Goal: Task Accomplishment & Management: Use online tool/utility

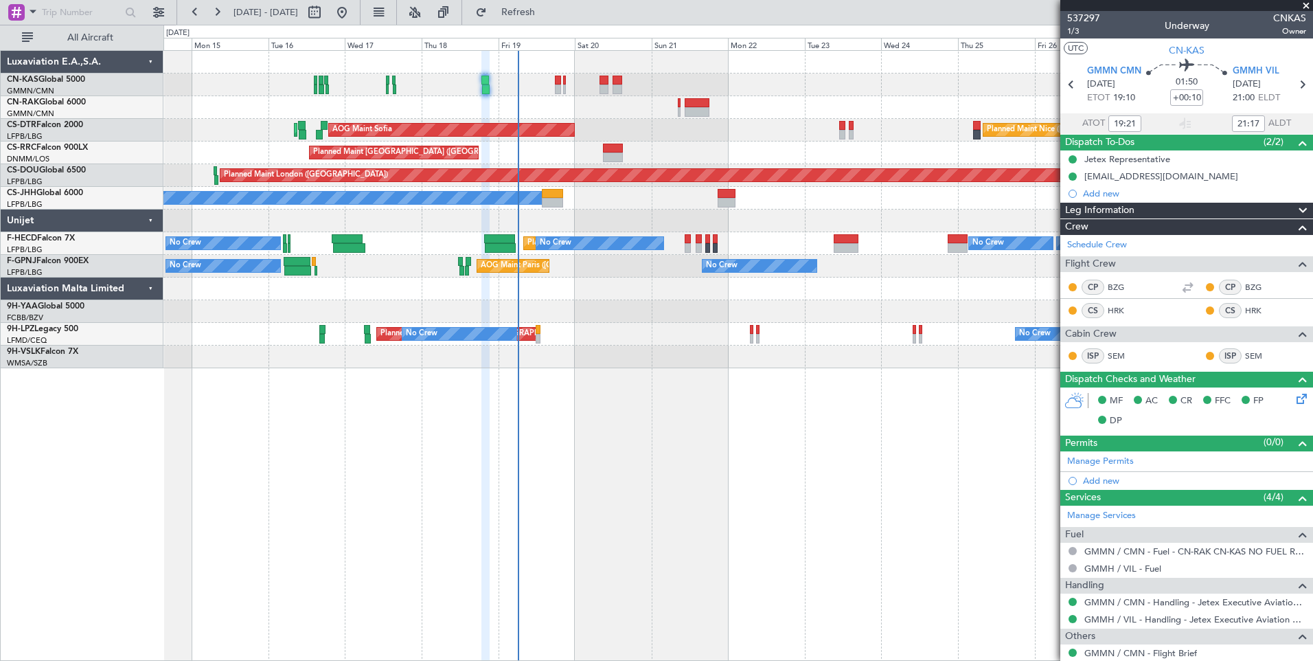
click at [528, 583] on div "AOG Maint Sofia Planned Maint Sofia Planned Maint Nice (Côte d'Azur Airport) AO…" at bounding box center [738, 355] width 1150 height 611
type input "Luis Maricato (LUM)"
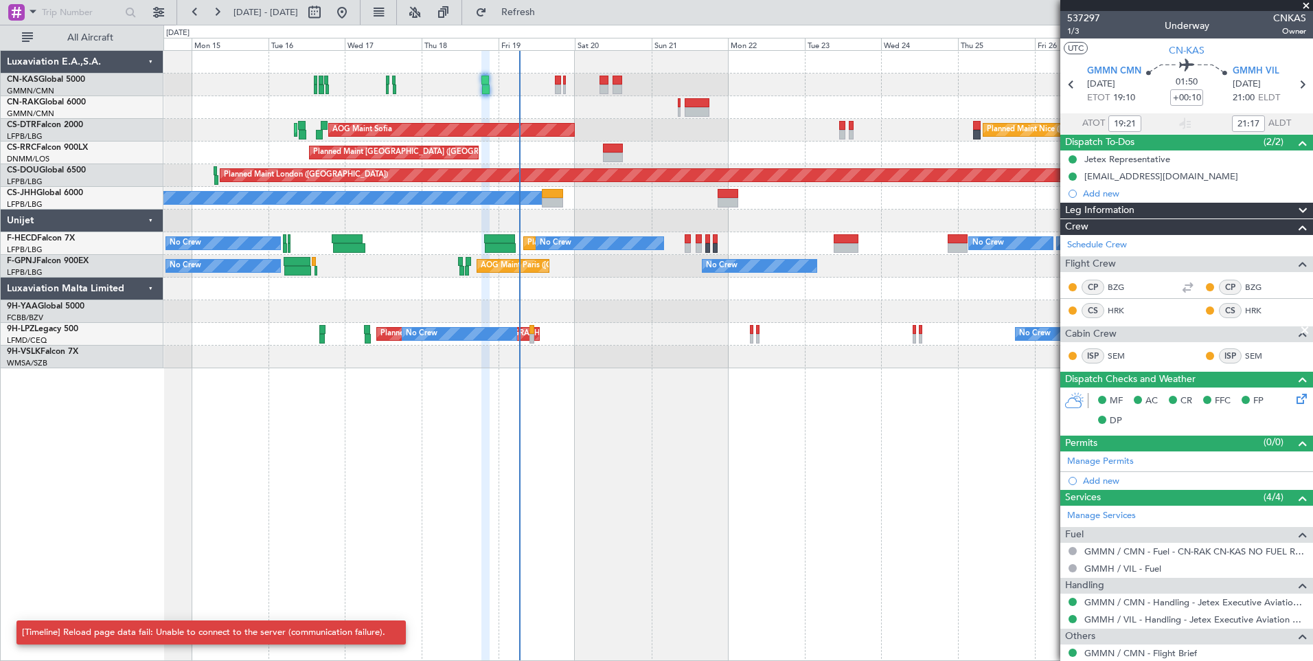
type input "Luis Maricato (LUM)"
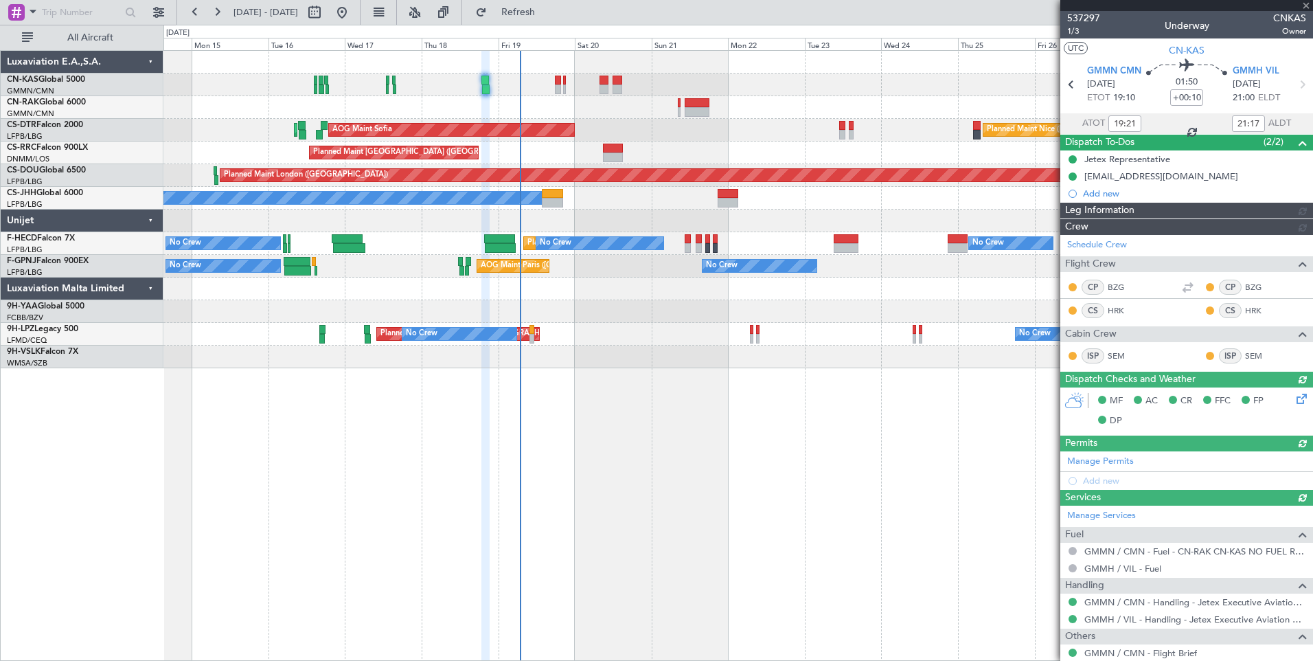
type input "Luis Maricato (LUM)"
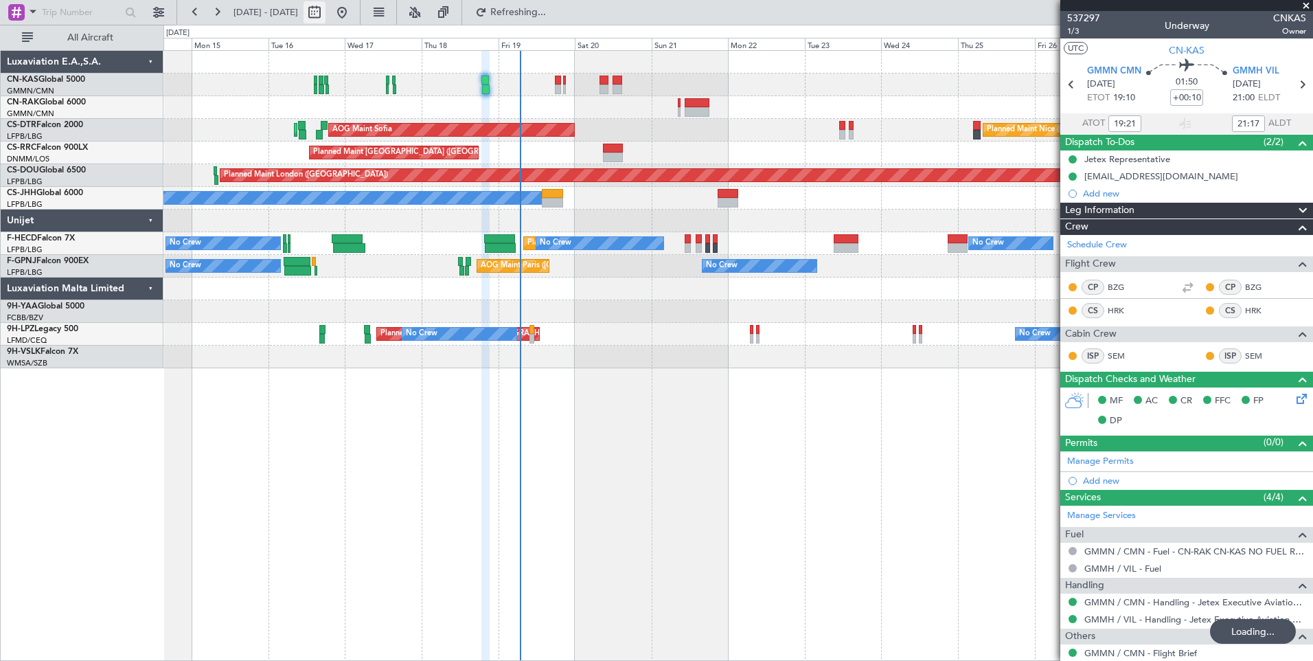
click at [326, 11] on button at bounding box center [315, 12] width 22 height 22
select select "9"
select select "2025"
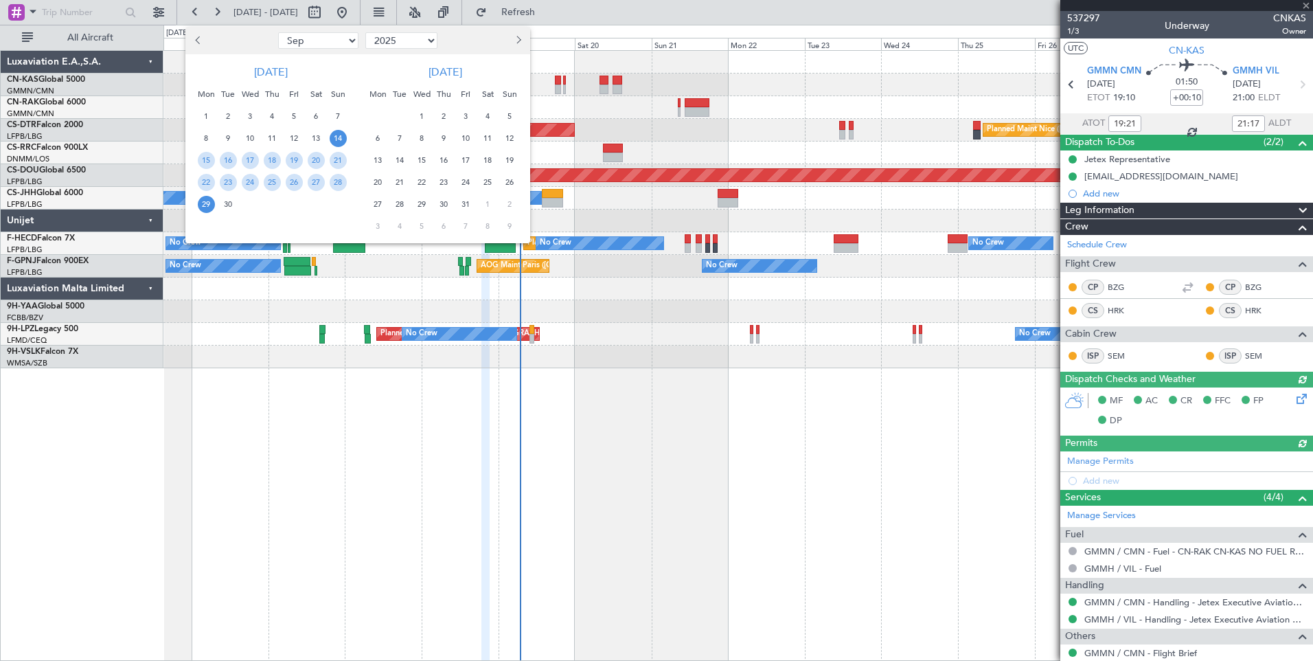
type input "Luis Maricato (LUM)"
click at [514, 37] on button "Next month" at bounding box center [517, 41] width 15 height 22
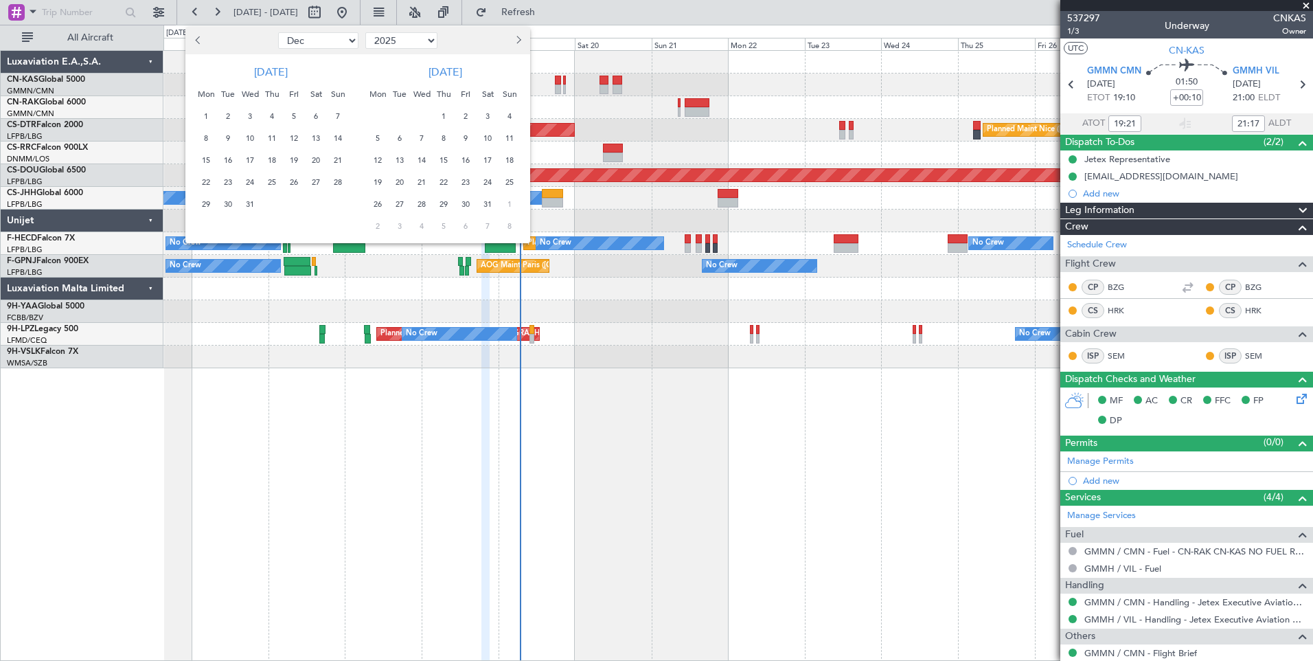
click at [514, 37] on button "Next month" at bounding box center [517, 41] width 15 height 22
select select "1"
select select "2026"
click at [508, 117] on span "1" at bounding box center [509, 116] width 17 height 17
click at [506, 162] on span "15" at bounding box center [509, 160] width 17 height 17
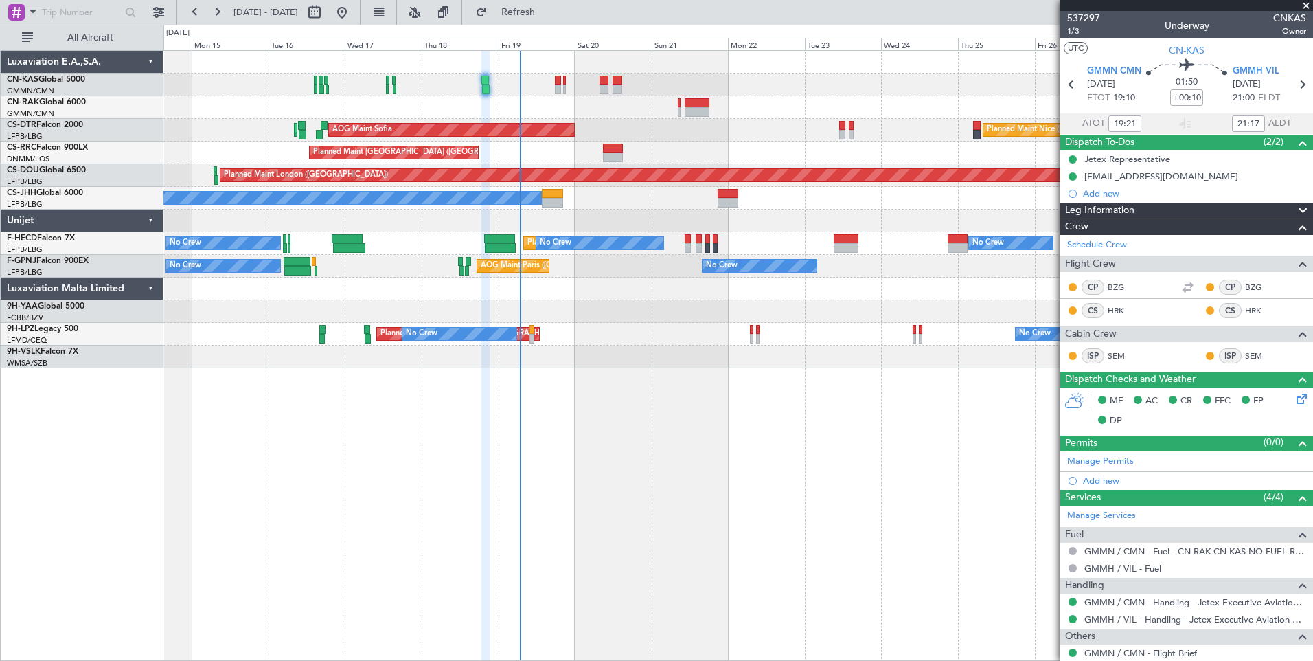
select select "2"
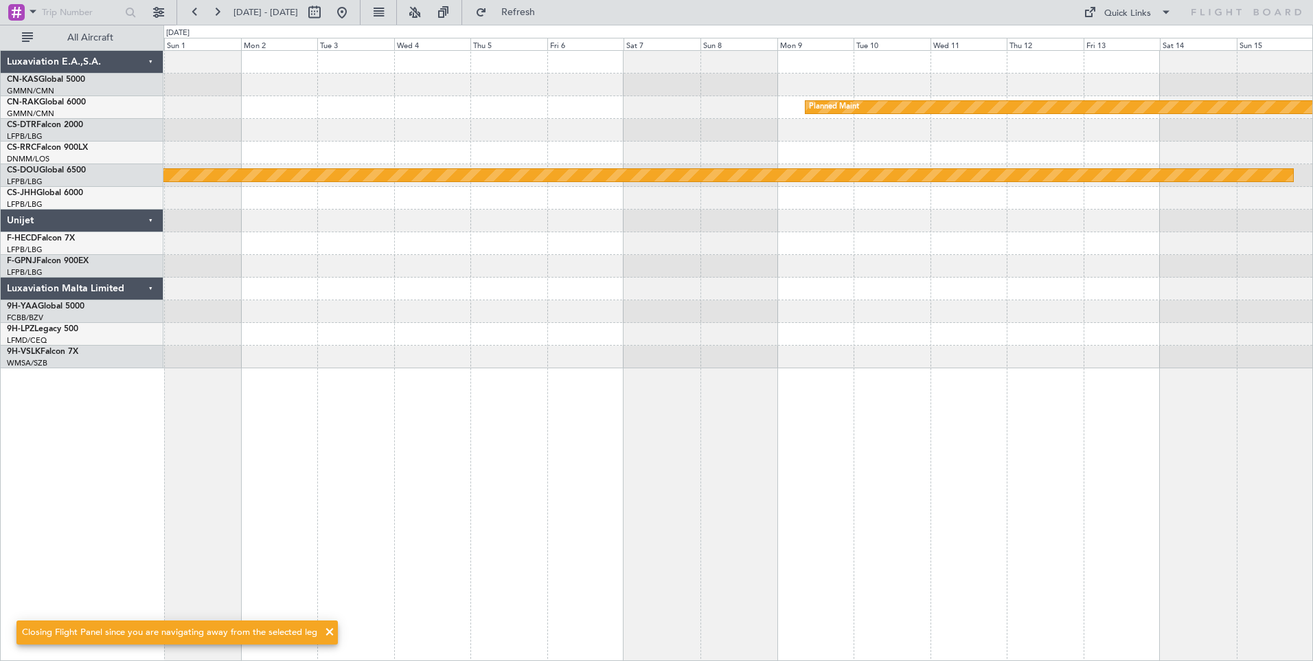
click at [330, 633] on span at bounding box center [329, 632] width 16 height 16
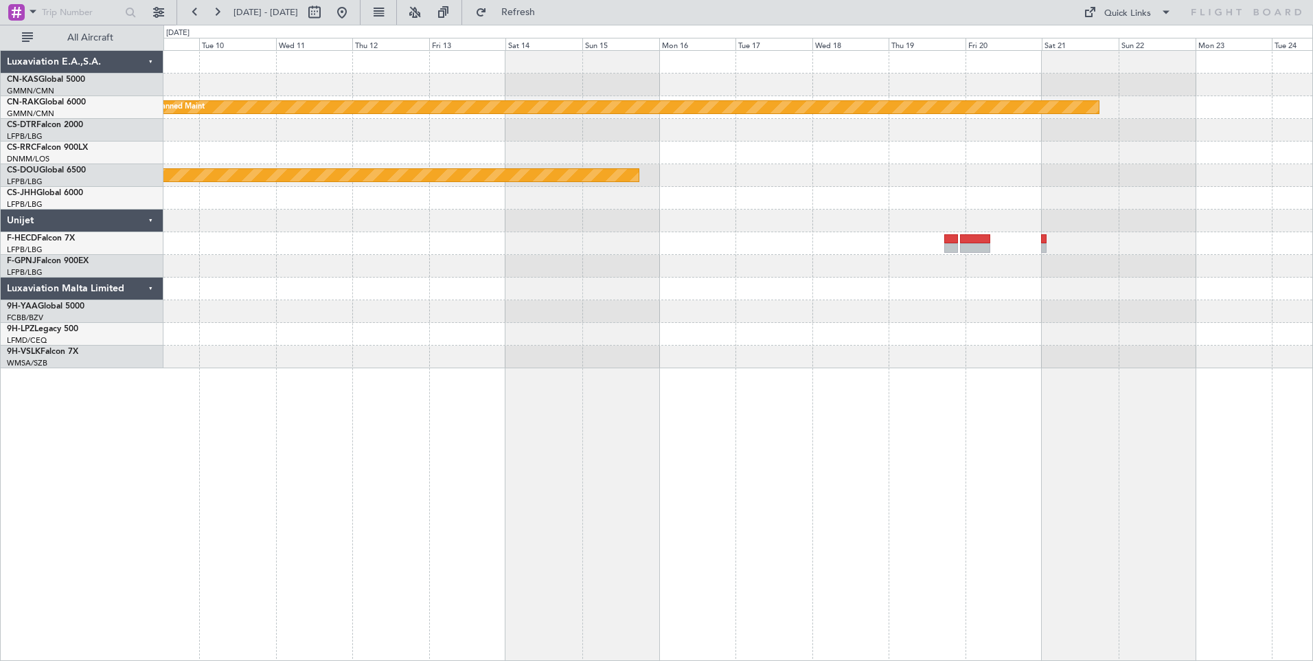
click at [320, 392] on div "Planned Maint Planned Maint London (Biggin Hill)" at bounding box center [738, 355] width 1150 height 611
click at [361, 411] on div "Planned Maint Planned Maint London (Biggin Hill)" at bounding box center [738, 355] width 1150 height 611
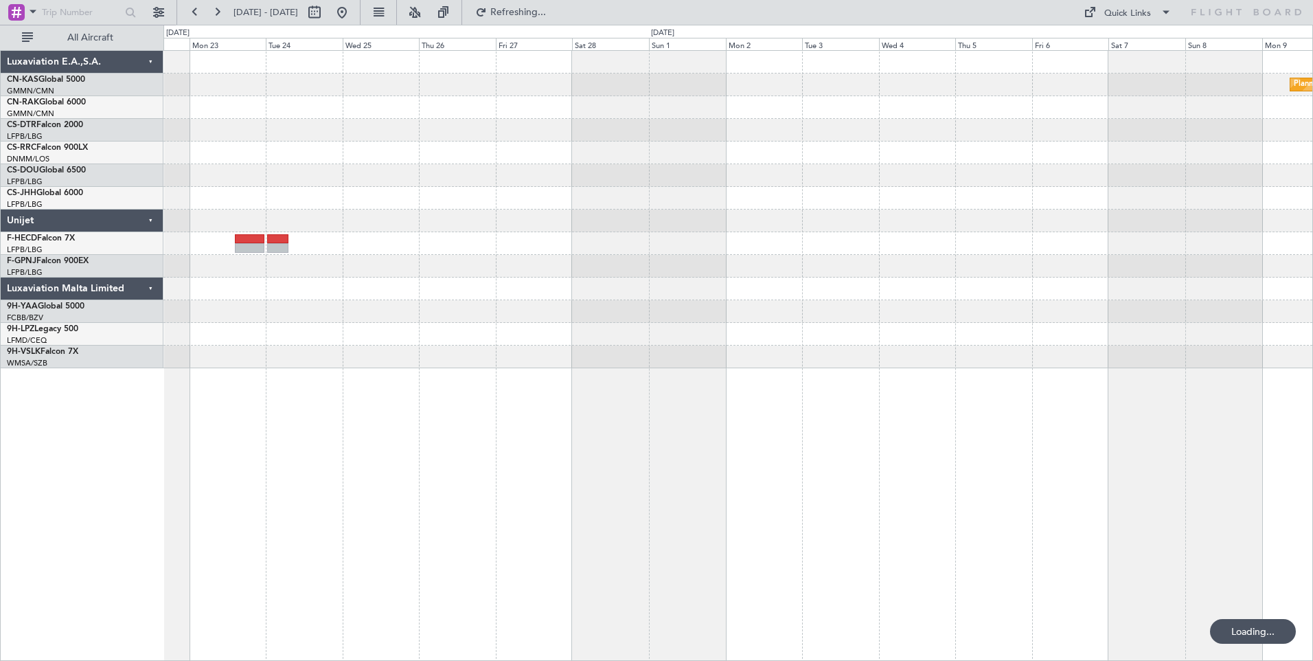
click at [378, 399] on div "Planned Maint Berlin (Brandenburg) Planned Maint" at bounding box center [738, 355] width 1150 height 611
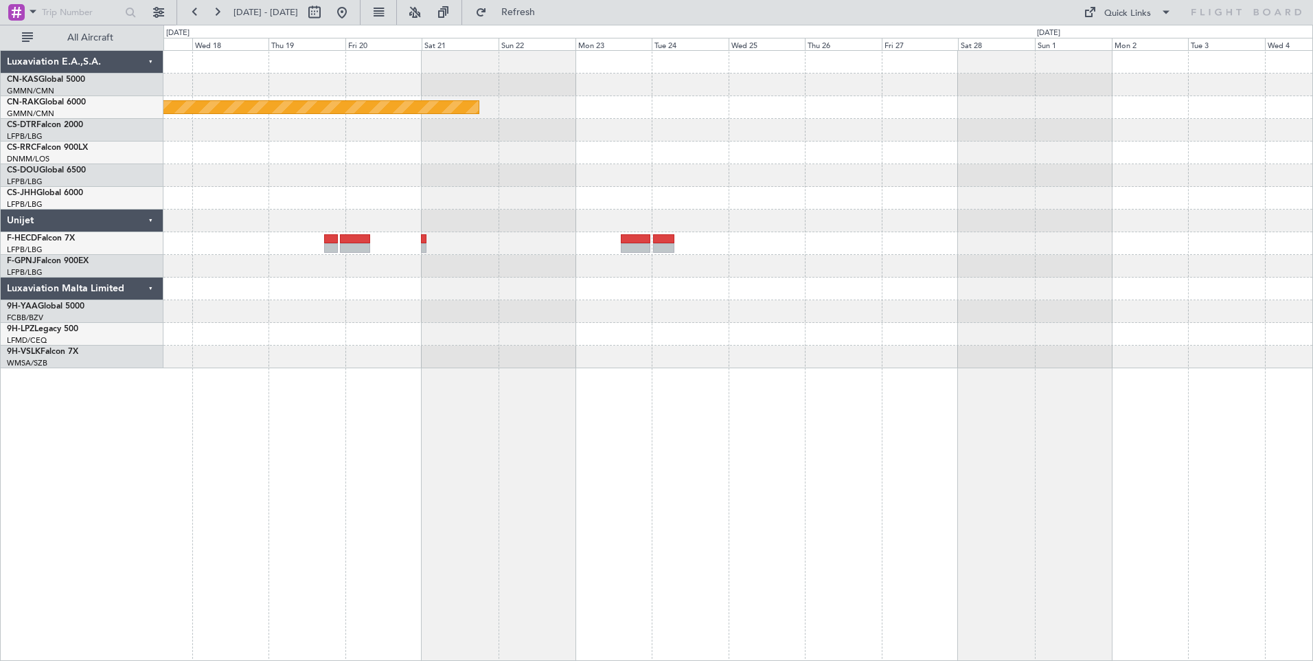
click at [556, 339] on div at bounding box center [737, 334] width 1149 height 23
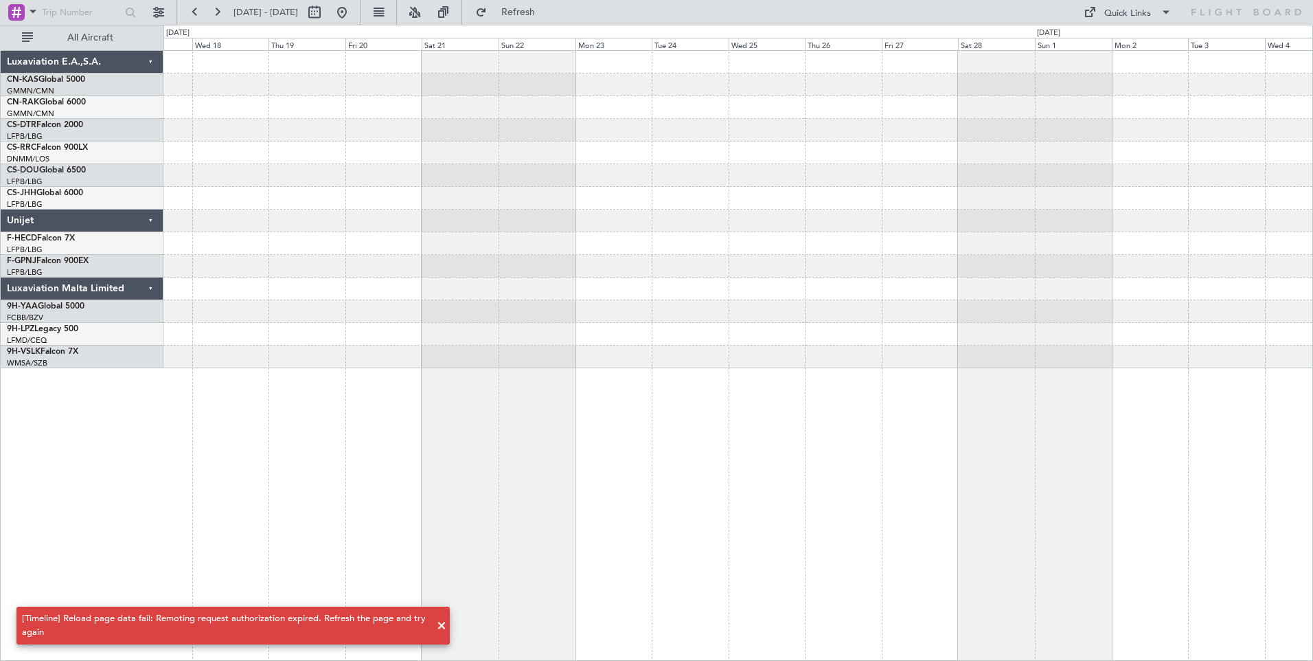
click at [444, 624] on span at bounding box center [441, 625] width 16 height 16
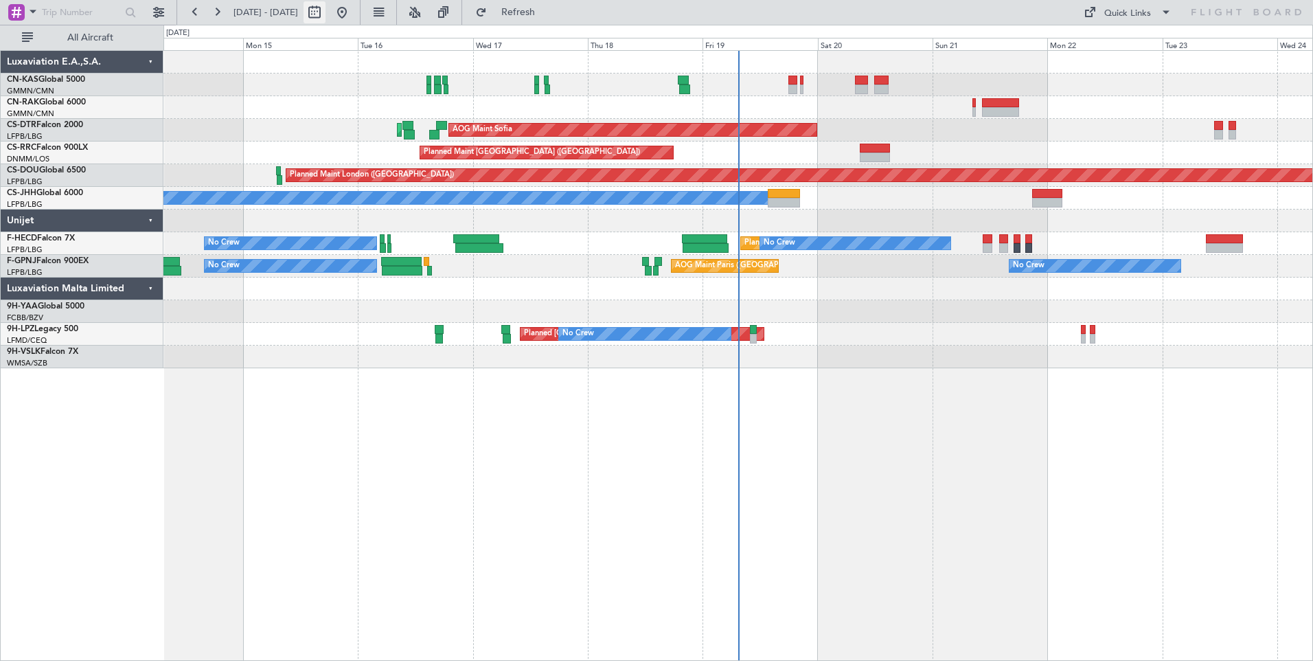
click at [326, 14] on button at bounding box center [315, 12] width 22 height 22
select select "9"
select select "2025"
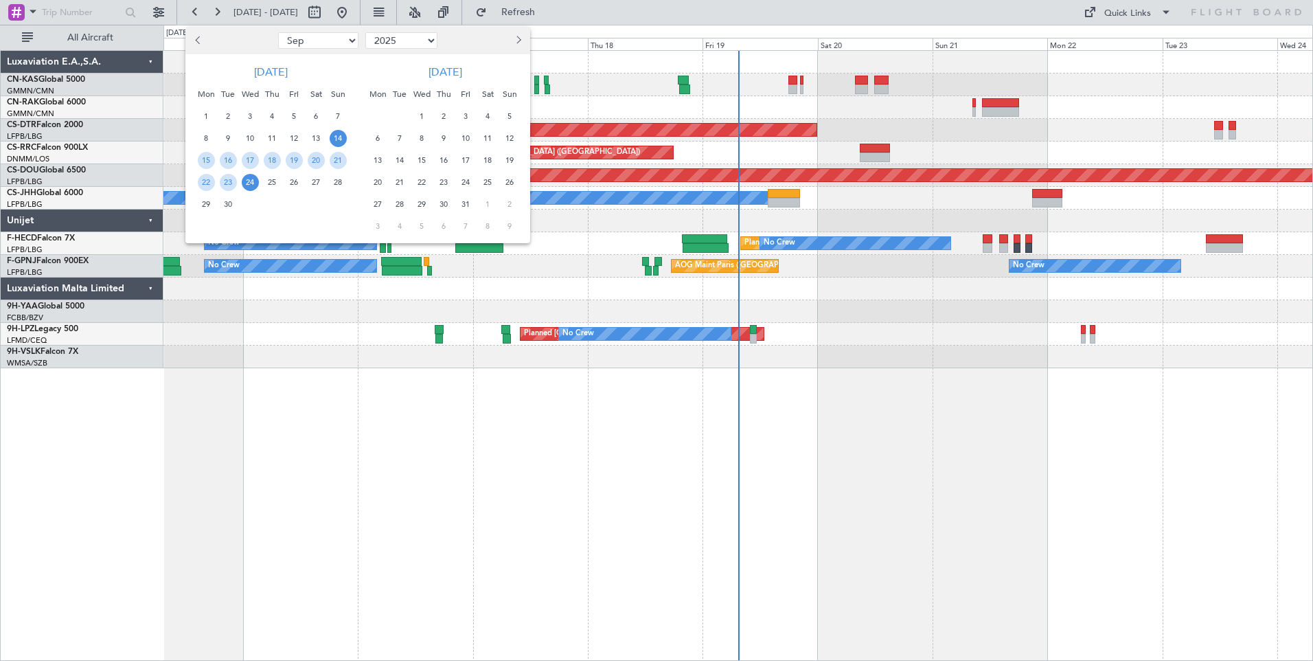
click at [339, 140] on span "14" at bounding box center [338, 138] width 17 height 17
click at [335, 182] on span "28" at bounding box center [338, 182] width 17 height 17
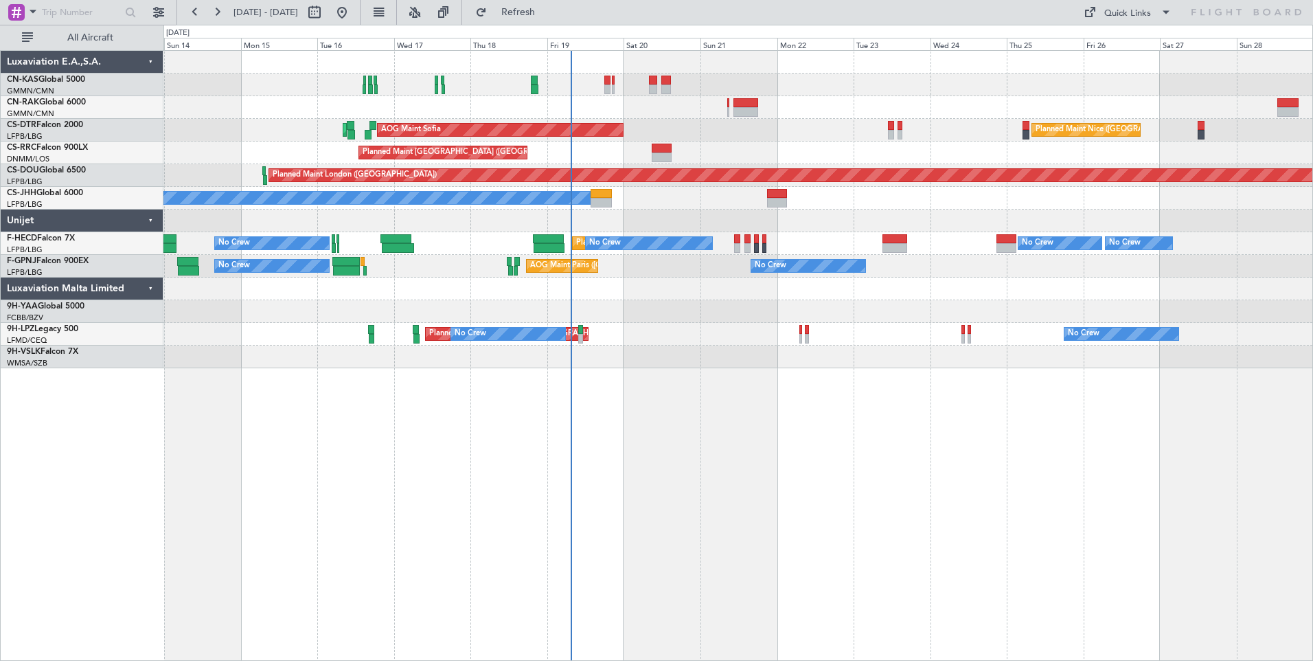
click at [395, 592] on div "AOG Maint Sofia Planned Maint Sofia [GEOGRAPHIC_DATA] ([GEOGRAPHIC_DATA]) AOG M…" at bounding box center [738, 355] width 1150 height 611
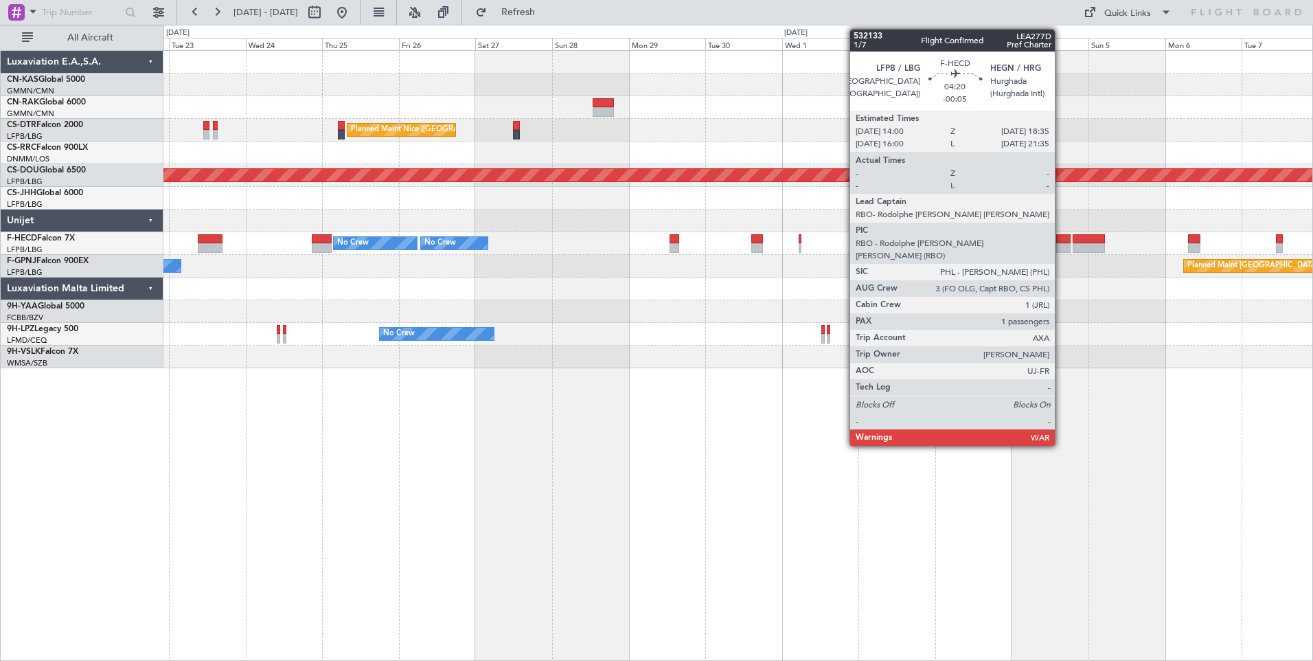
click at [1061, 248] on div at bounding box center [1063, 248] width 15 height 10
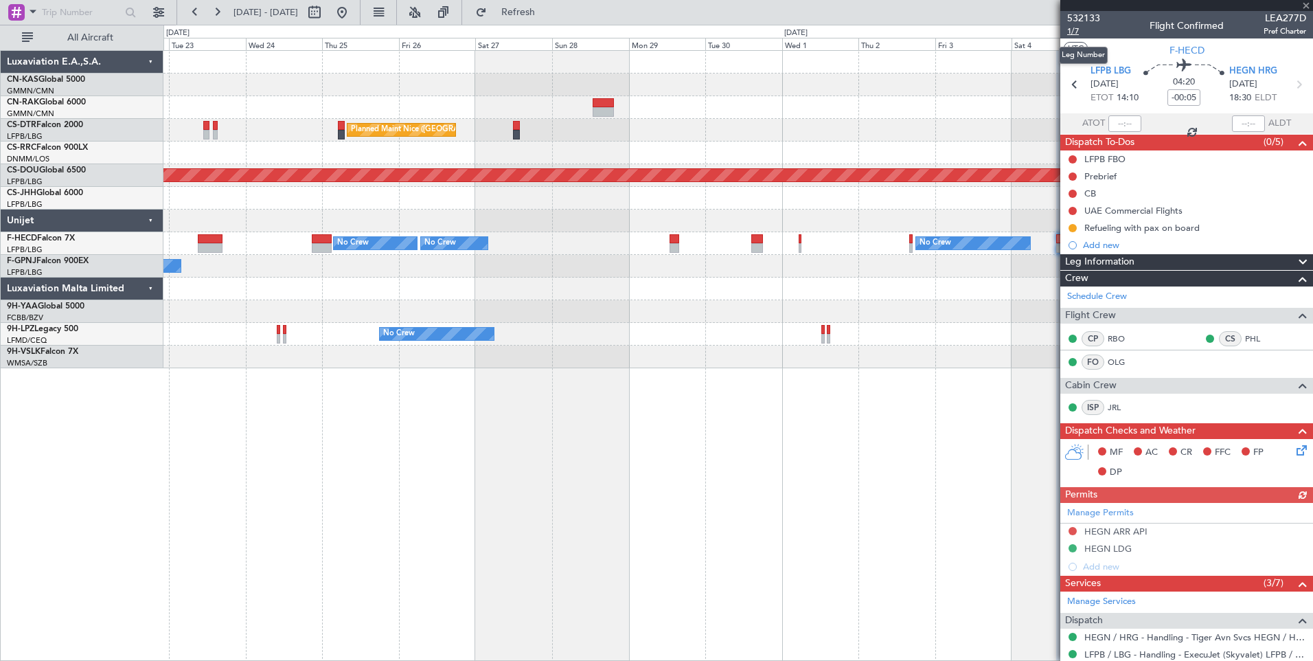
click at [1078, 32] on span "1/7" at bounding box center [1083, 31] width 33 height 12
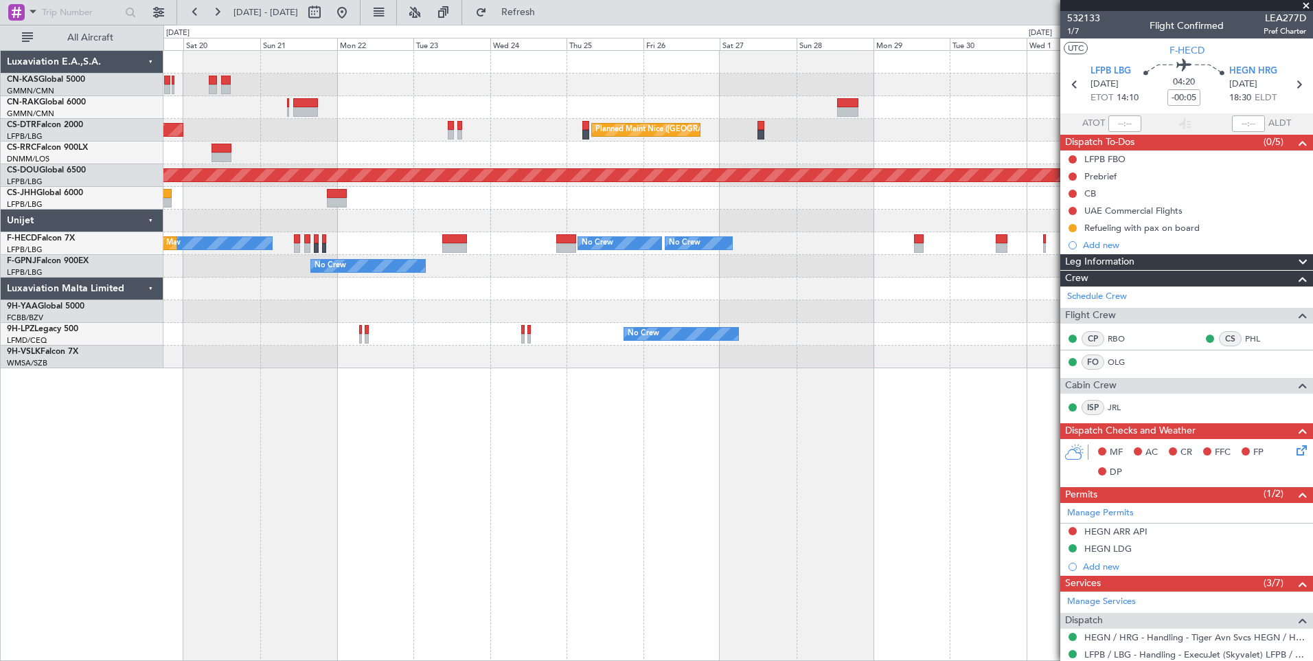
click at [481, 212] on div at bounding box center [737, 220] width 1149 height 23
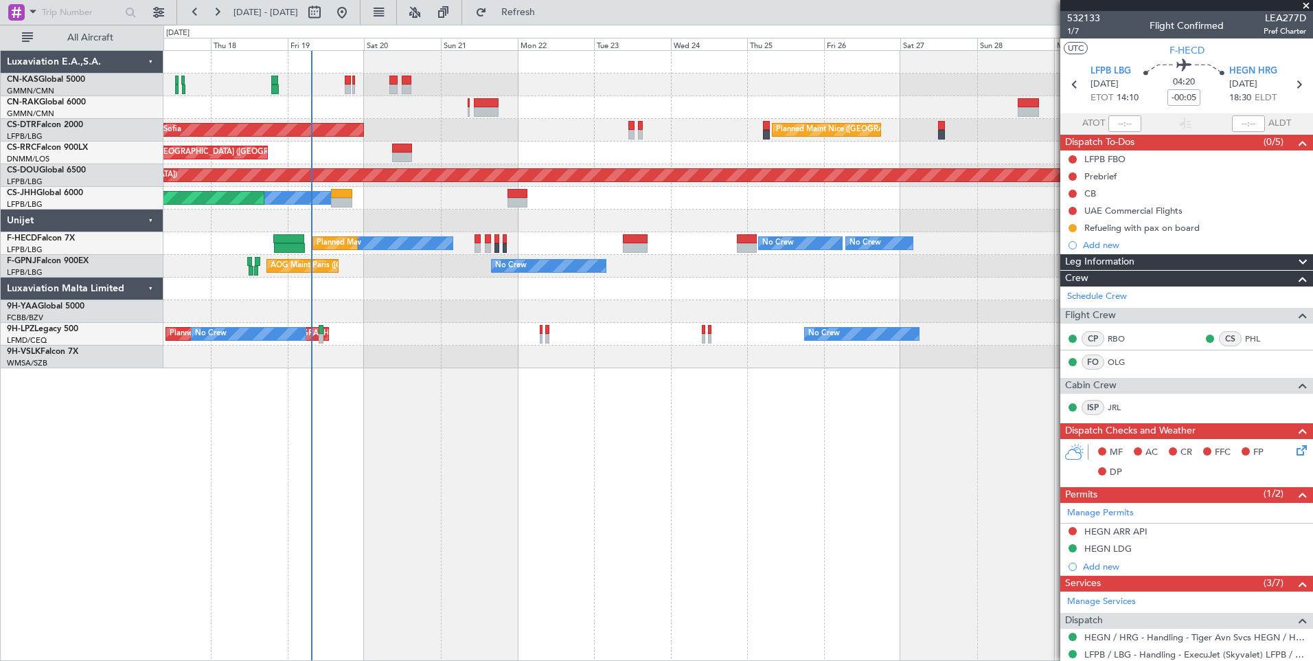
click at [95, 201] on div "Planned Maint Nice ([GEOGRAPHIC_DATA]) AOG Maint Sofia Planned Maint Sofia Plan…" at bounding box center [656, 343] width 1313 height 636
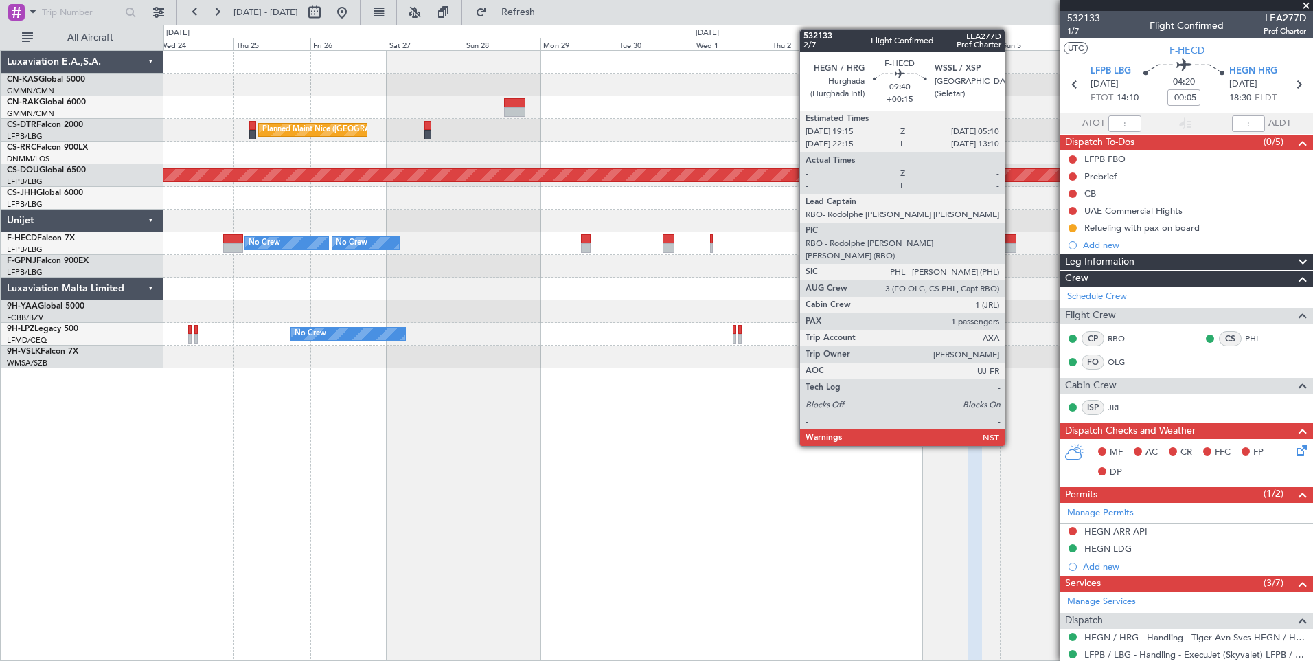
click at [1011, 250] on div at bounding box center [1000, 248] width 32 height 10
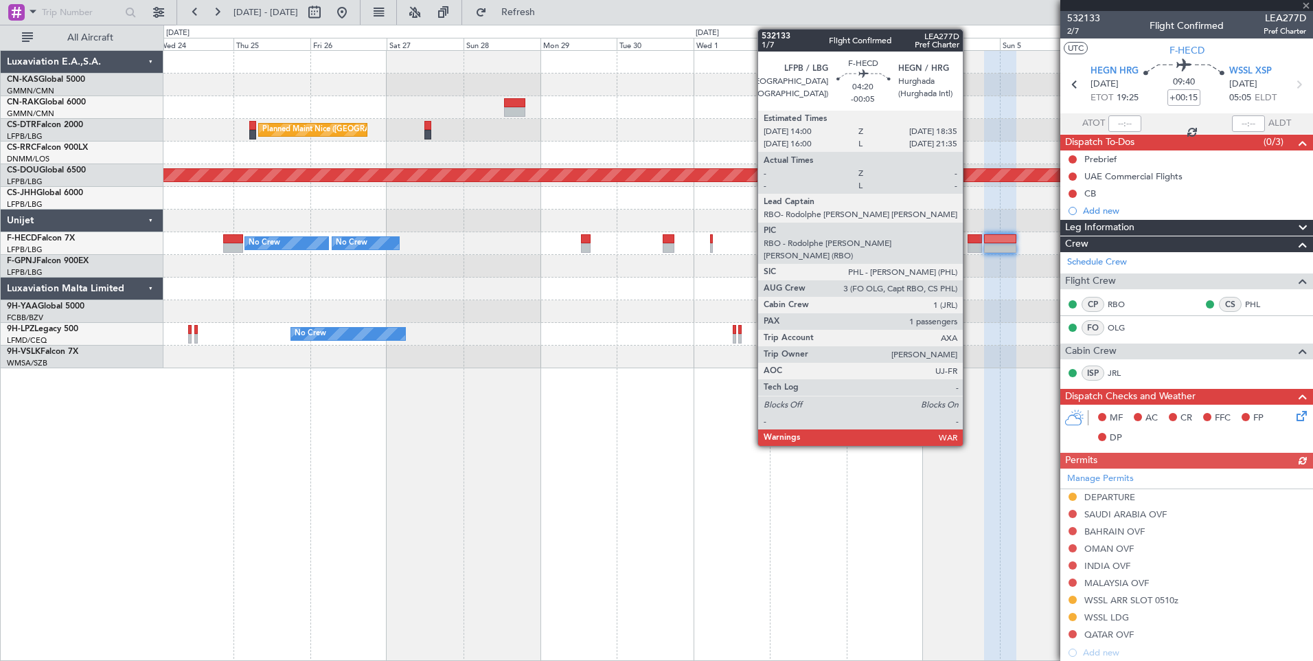
click at [969, 241] on div at bounding box center [975, 239] width 15 height 10
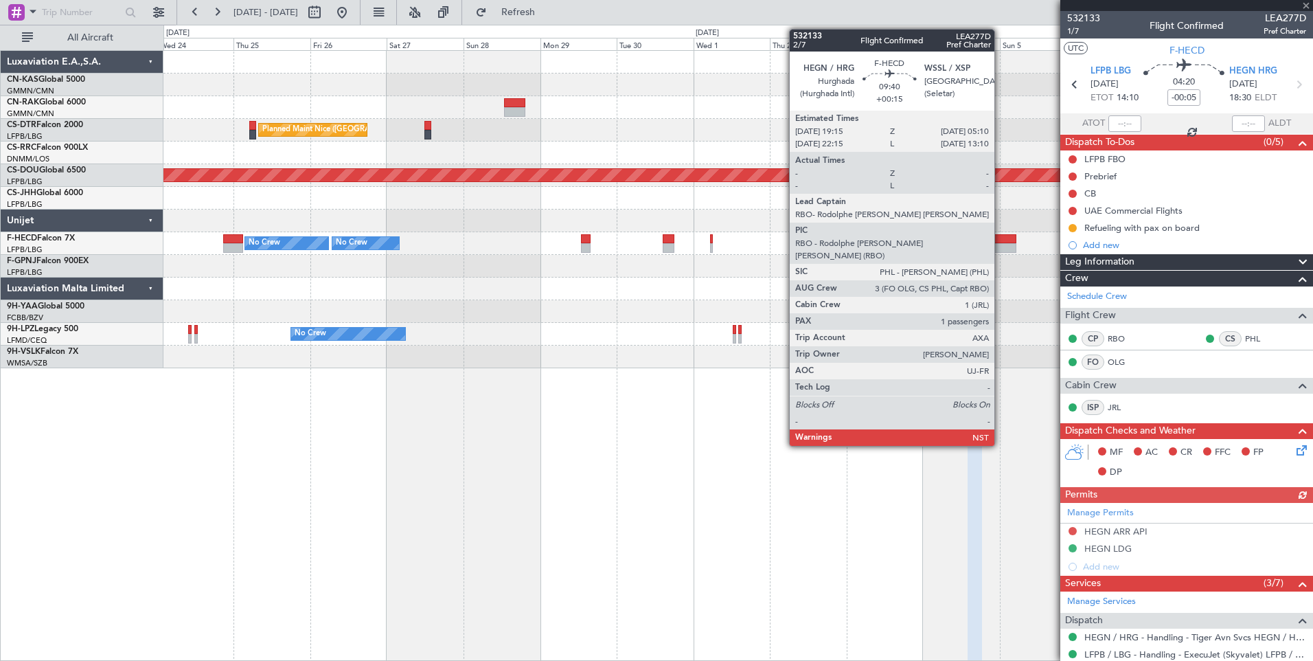
click at [1001, 240] on div at bounding box center [1000, 239] width 32 height 10
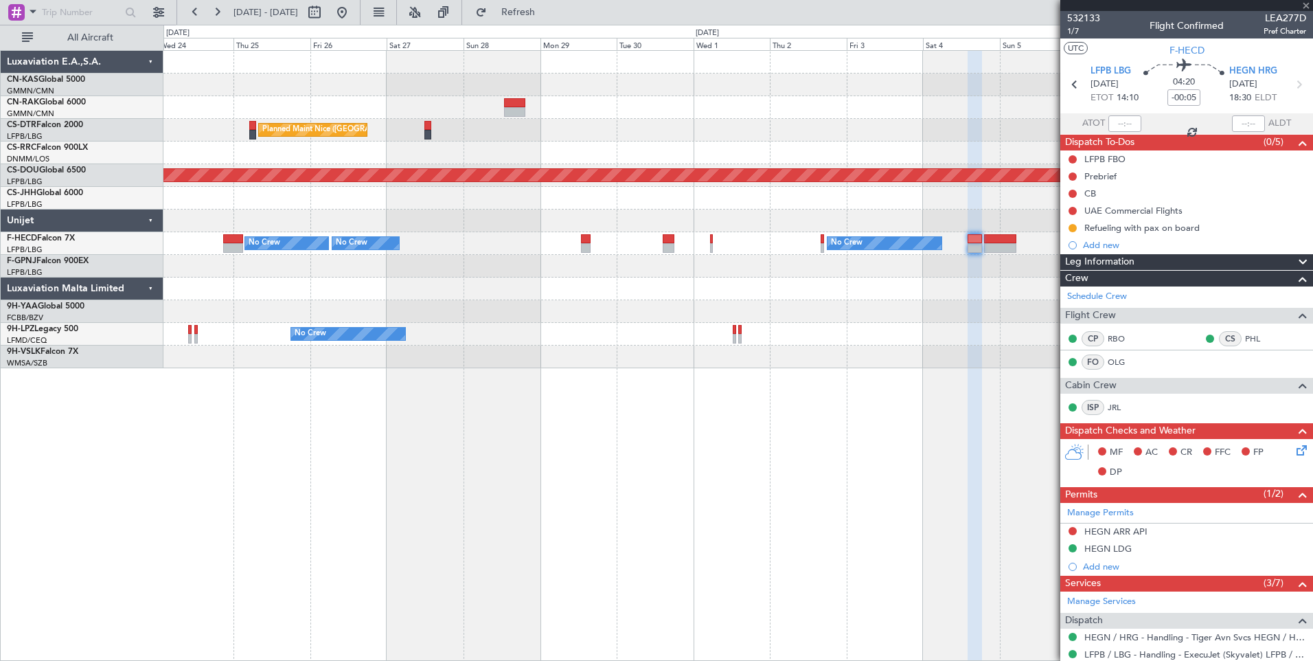
type input "+00:15"
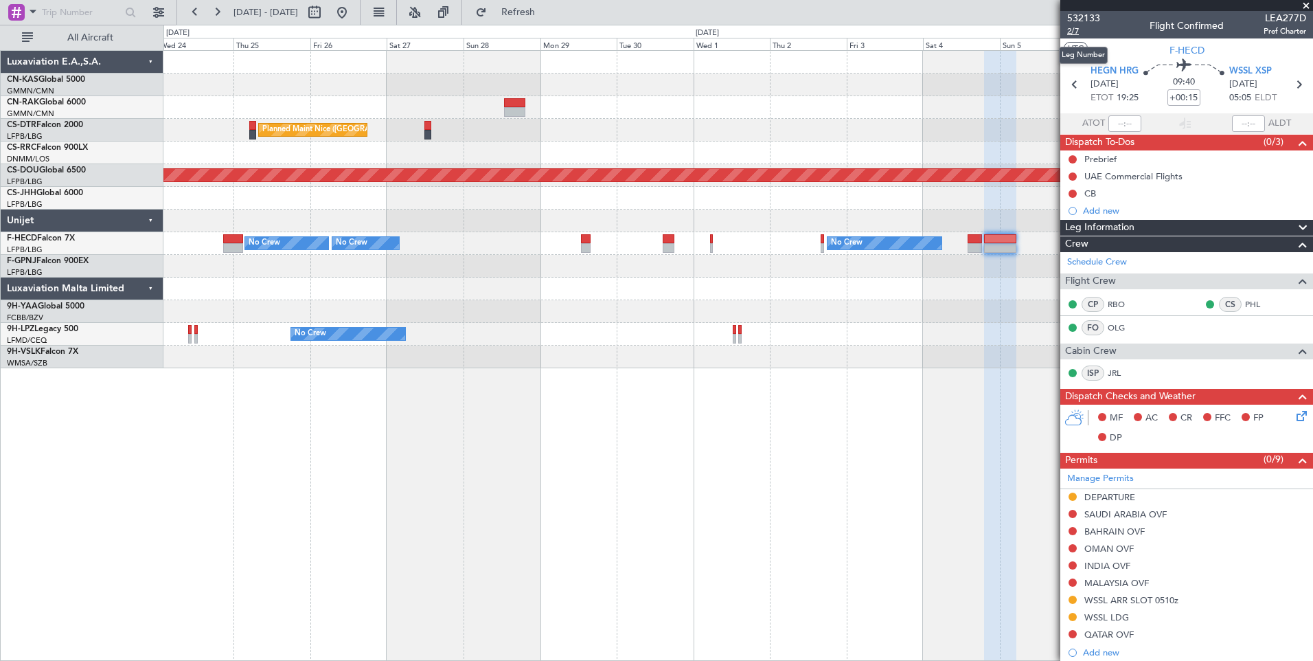
click at [1072, 28] on span "2/7" at bounding box center [1083, 31] width 33 height 12
click at [1074, 16] on span "532133" at bounding box center [1083, 18] width 33 height 14
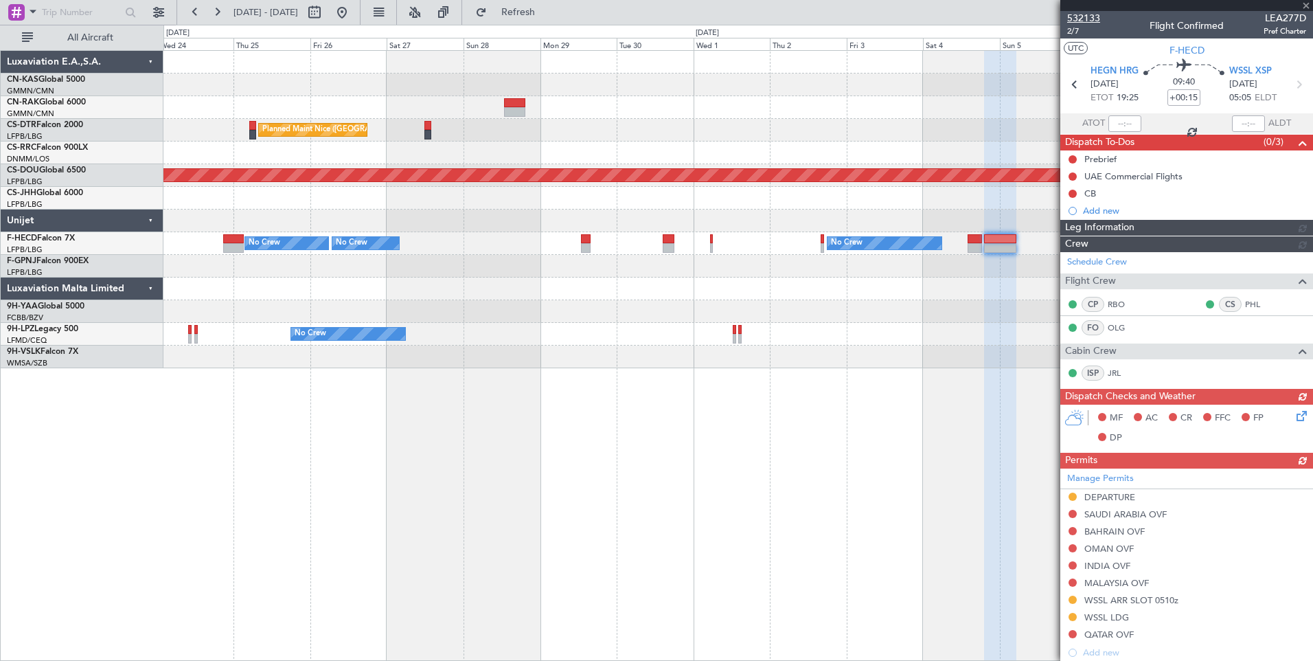
click at [1084, 20] on span "532133" at bounding box center [1083, 18] width 33 height 14
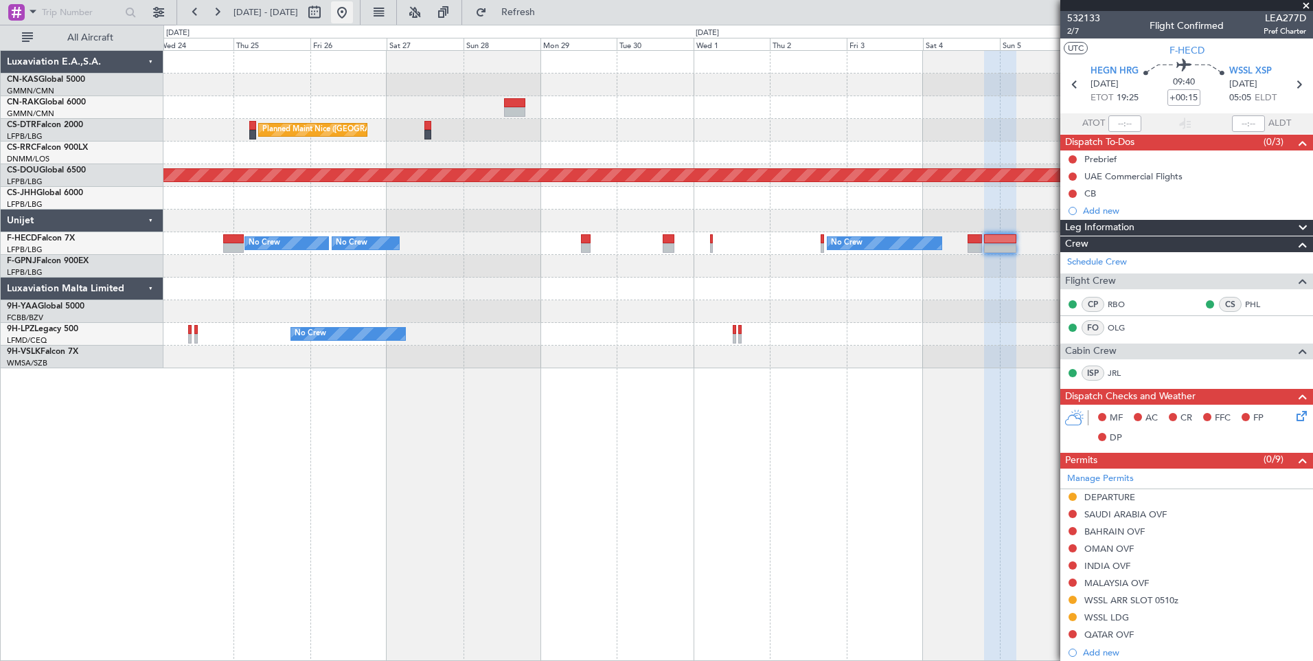
click at [353, 10] on button at bounding box center [342, 12] width 22 height 22
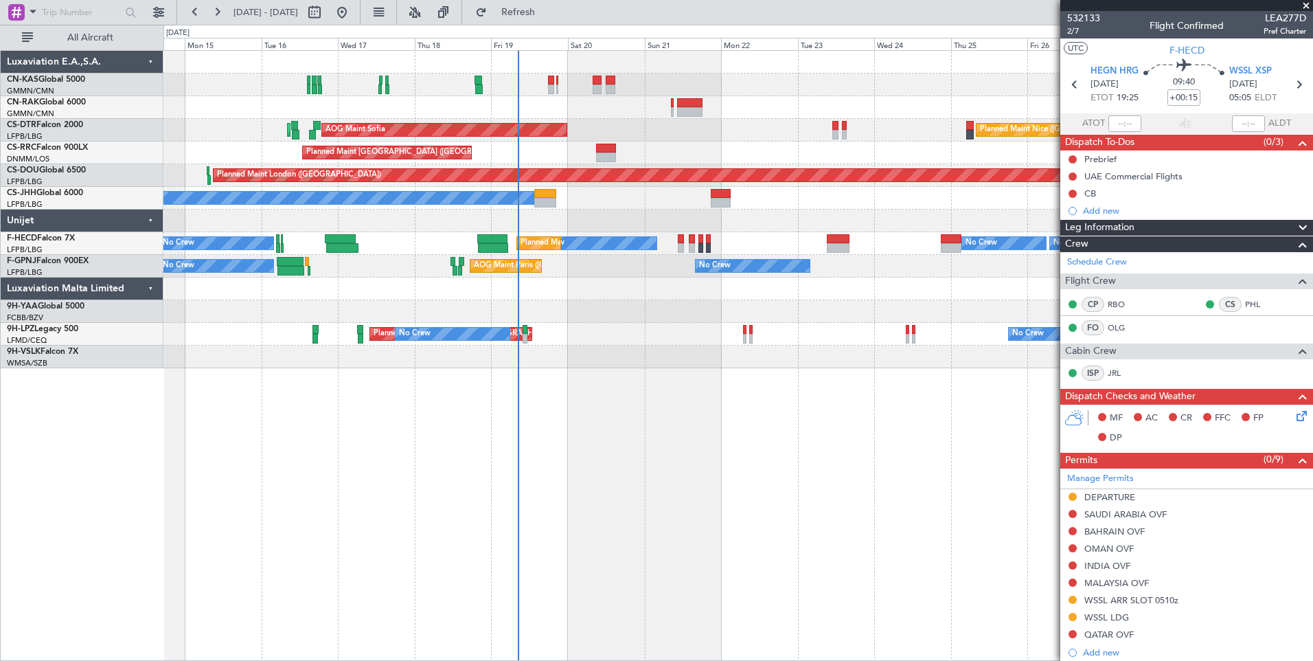
click at [754, 417] on div "Planned Maint Nice ([GEOGRAPHIC_DATA]) AOG Maint Sofia Planned Maint Sofia AOG …" at bounding box center [738, 355] width 1150 height 611
